Goal: Information Seeking & Learning: Learn about a topic

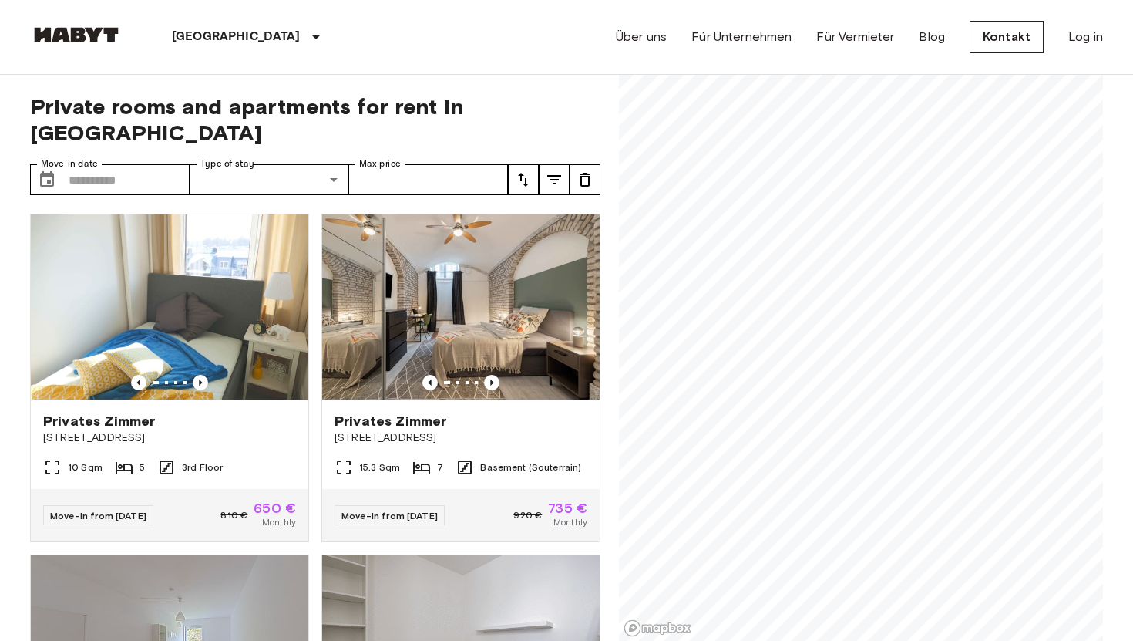
click at [618, 384] on div "Private rooms and apartments for rent in [GEOGRAPHIC_DATA] Move-in date ​ Move-…" at bounding box center [566, 358] width 1073 height 567
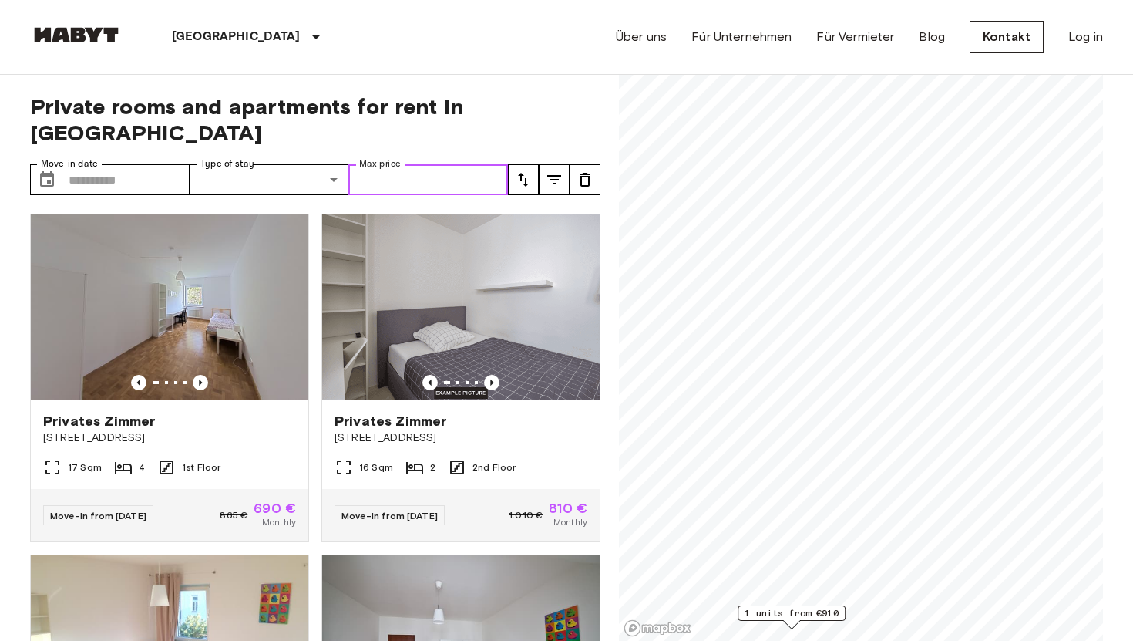
click at [432, 164] on input "Max price" at bounding box center [429, 179] width 160 height 31
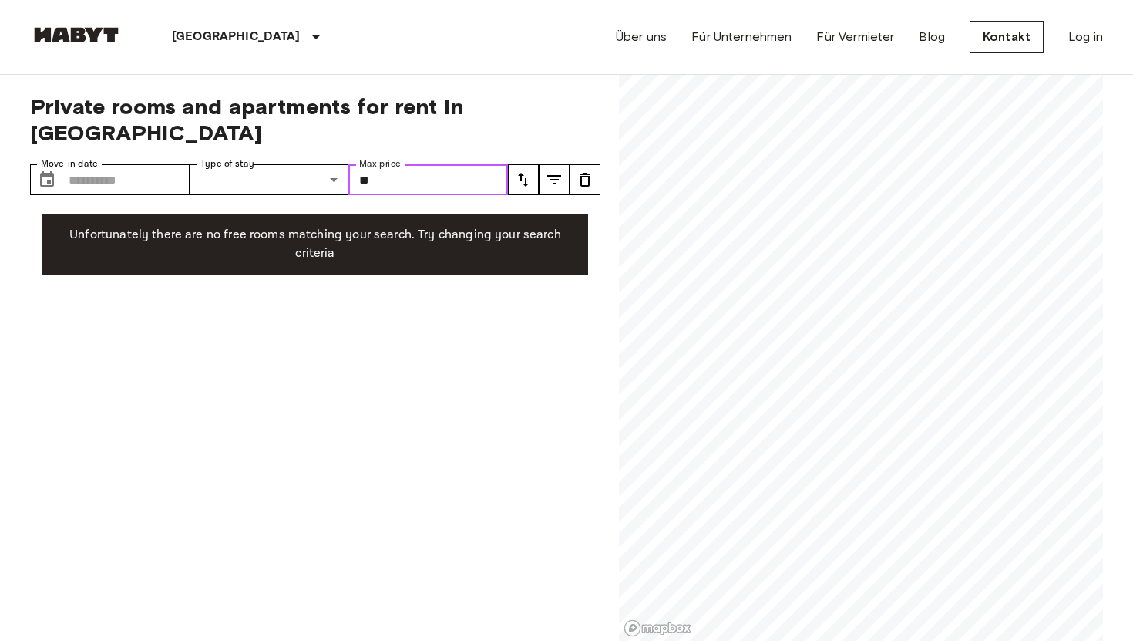
type input "***"
